Goal: Task Accomplishment & Management: Manage account settings

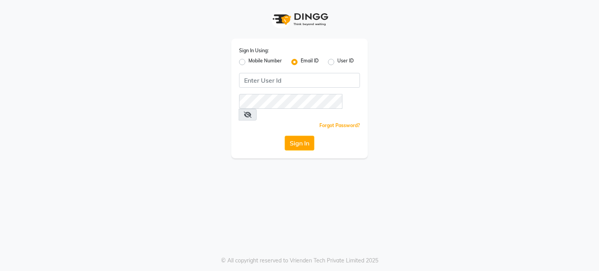
click at [249, 62] on label "Mobile Number" at bounding box center [266, 61] width 34 height 9
click at [249, 62] on input "Mobile Number" at bounding box center [251, 59] width 5 height 5
radio input "true"
radio input "false"
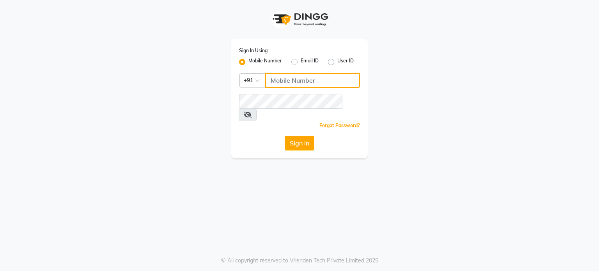
click at [271, 80] on input "Username" at bounding box center [312, 80] width 95 height 15
type input "6261346487"
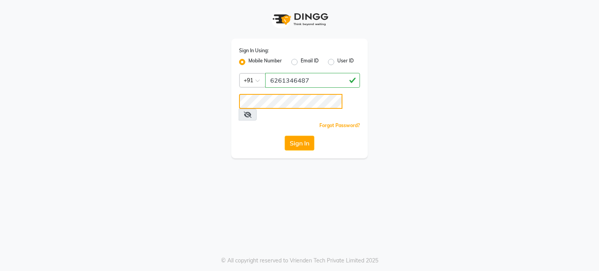
click at [285, 136] on button "Sign In" at bounding box center [300, 143] width 30 height 15
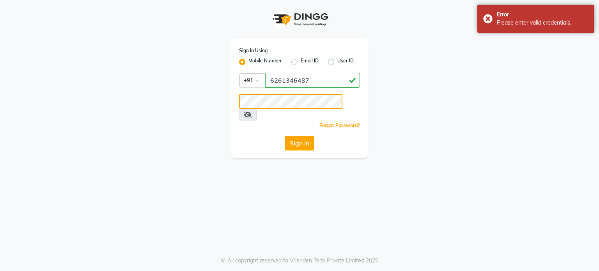
click at [285, 136] on button "Sign In" at bounding box center [300, 143] width 30 height 15
